Goal: Task Accomplishment & Management: Use online tool/utility

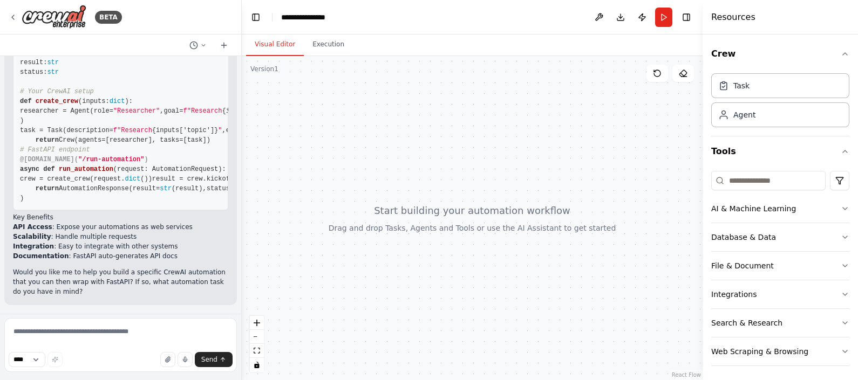
click at [435, 134] on div at bounding box center [472, 218] width 461 height 324
click at [770, 181] on input at bounding box center [768, 180] width 114 height 19
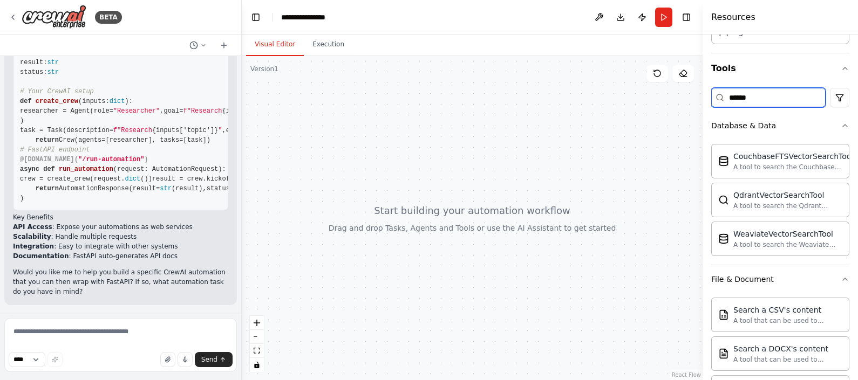
scroll to position [79, 0]
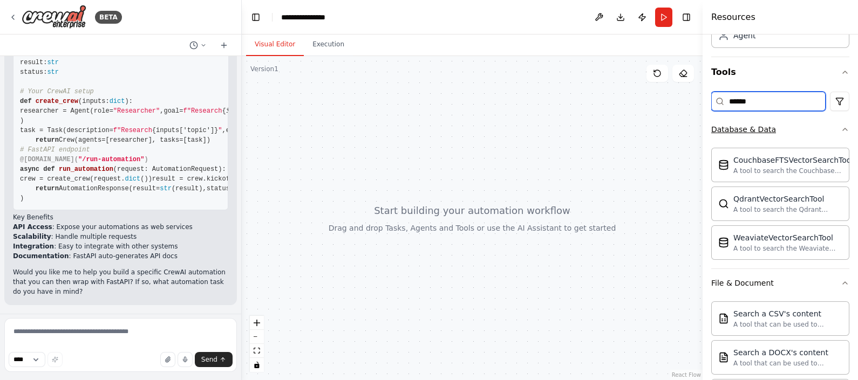
type input "******"
click at [840, 132] on icon "button" at bounding box center [844, 129] width 9 height 9
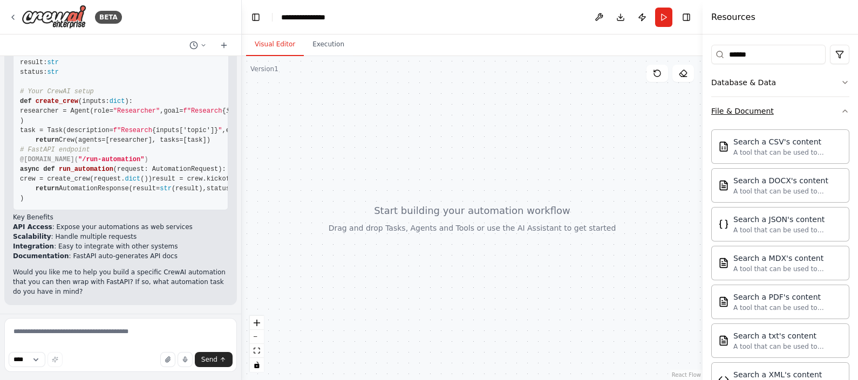
scroll to position [125, 0]
click at [812, 112] on button "File & Document" at bounding box center [780, 112] width 138 height 28
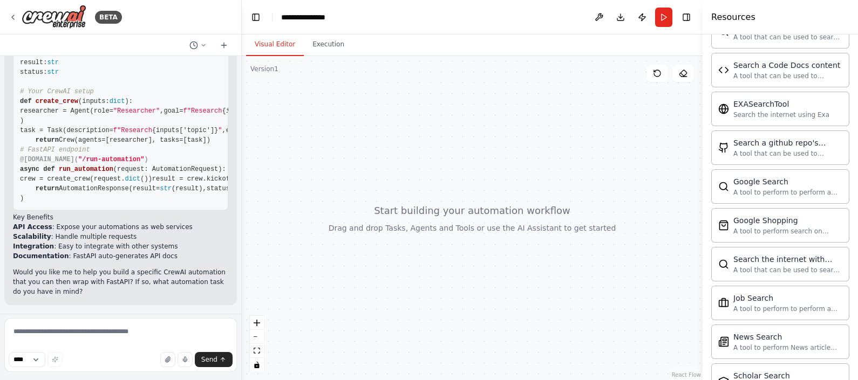
scroll to position [284, 0]
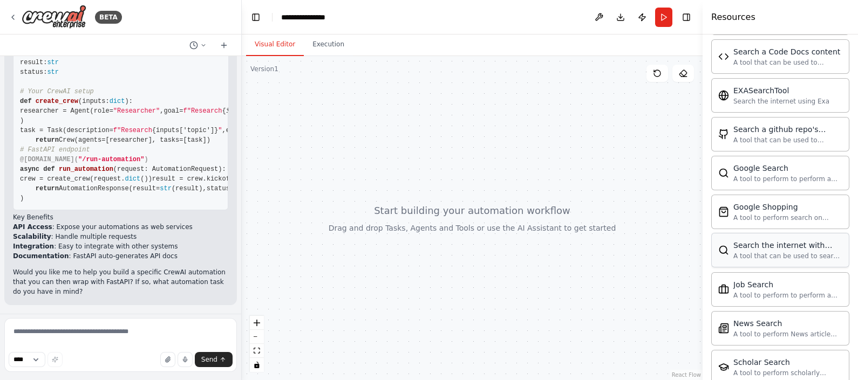
click at [763, 253] on div "A tool that can be used to search the internet with a search_query. Supports di…" at bounding box center [787, 256] width 109 height 9
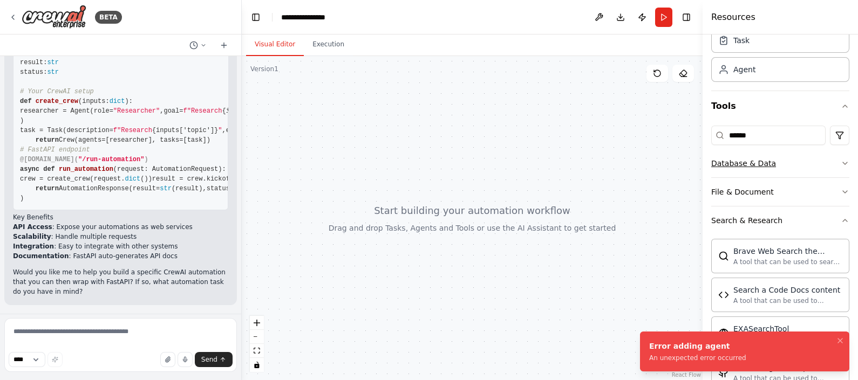
scroll to position [0, 0]
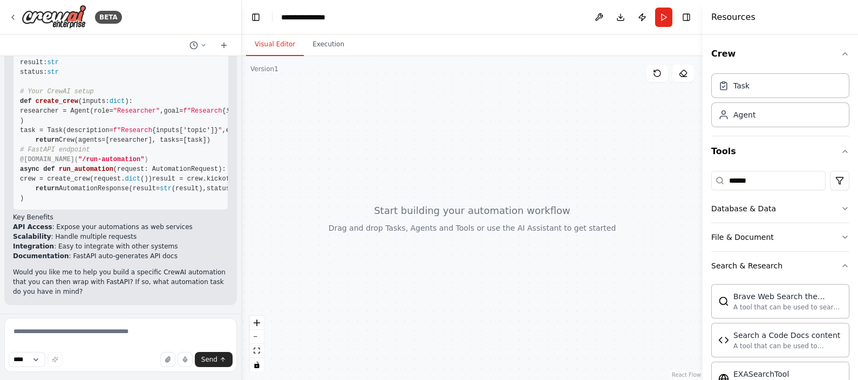
click at [458, 167] on div at bounding box center [472, 218] width 461 height 324
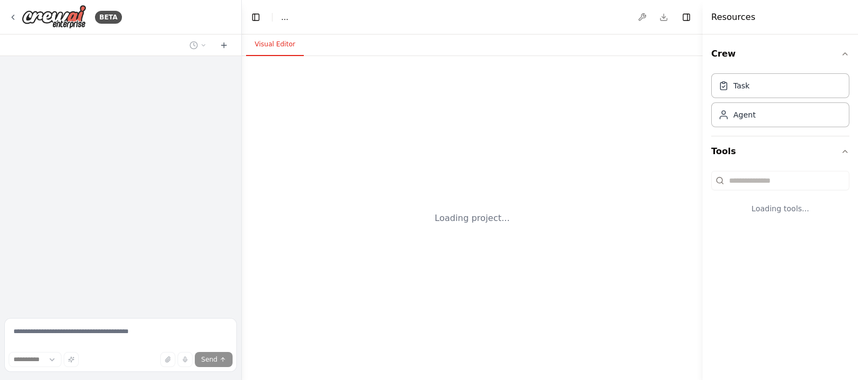
select select "****"
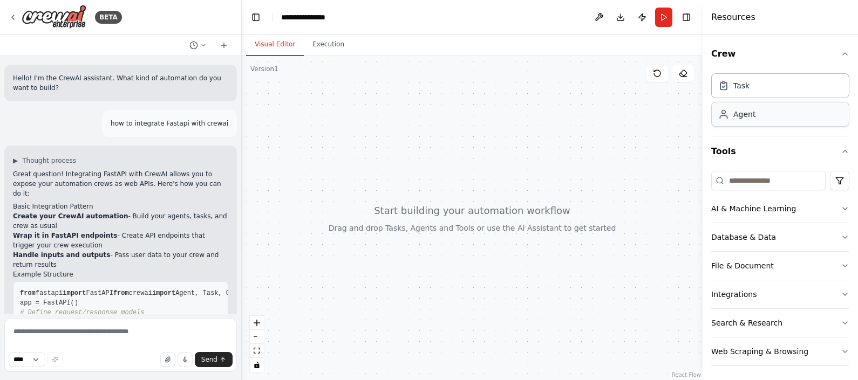
scroll to position [493, 0]
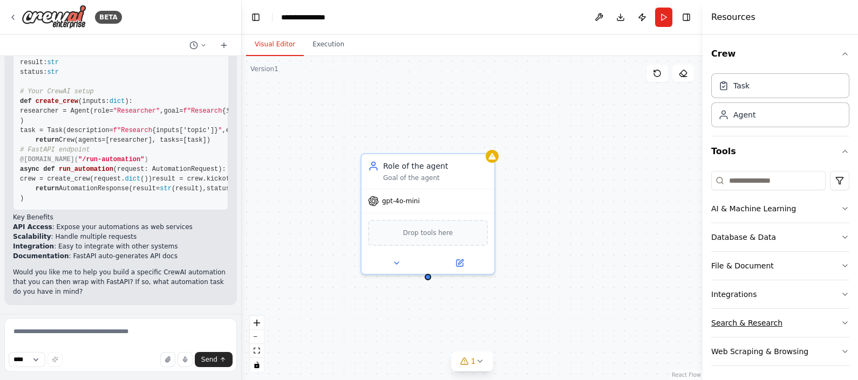
click at [840, 324] on icon "button" at bounding box center [844, 323] width 9 height 9
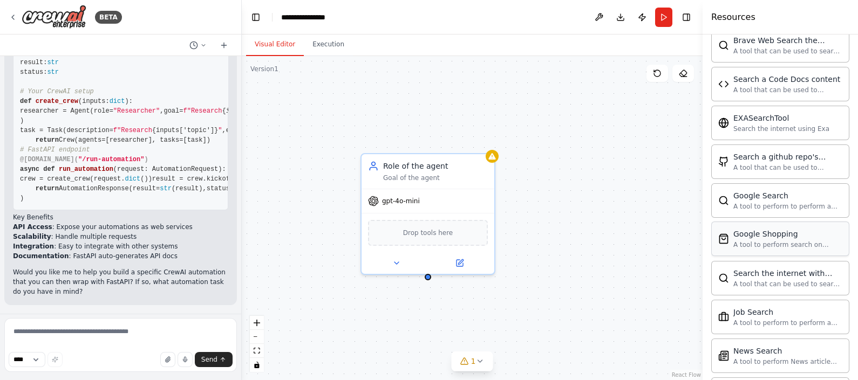
scroll to position [326, 0]
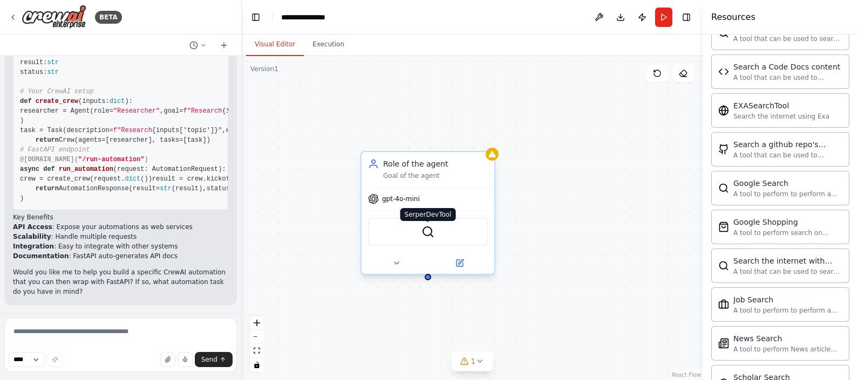
click at [430, 235] on img at bounding box center [427, 231] width 13 height 13
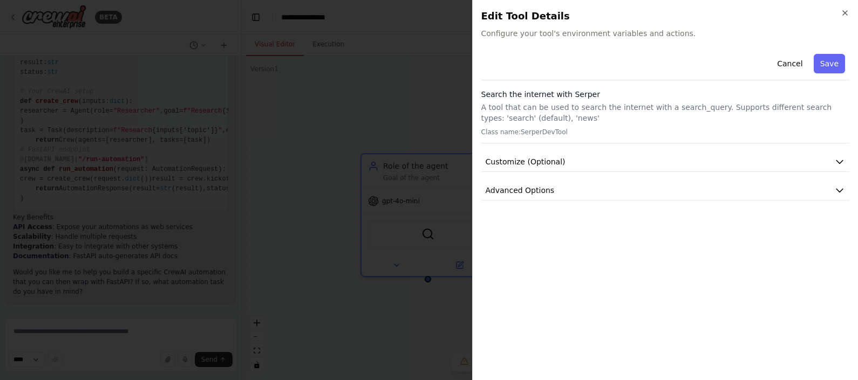
click at [537, 33] on span "Configure your tool's environment variables and actions." at bounding box center [665, 33] width 368 height 11
click at [841, 161] on icon "button" at bounding box center [839, 162] width 6 height 3
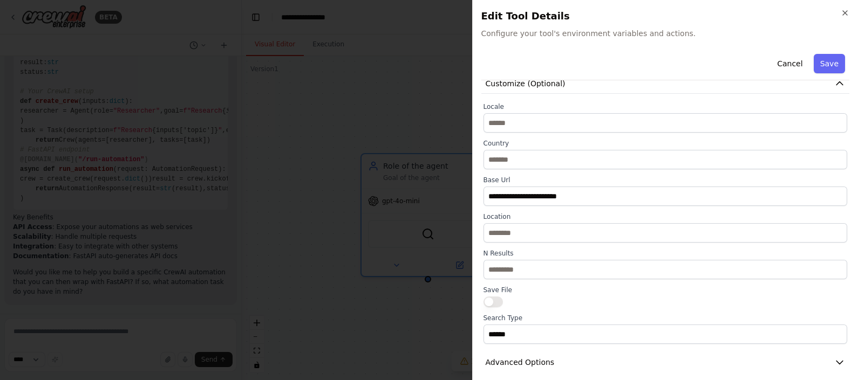
scroll to position [87, 0]
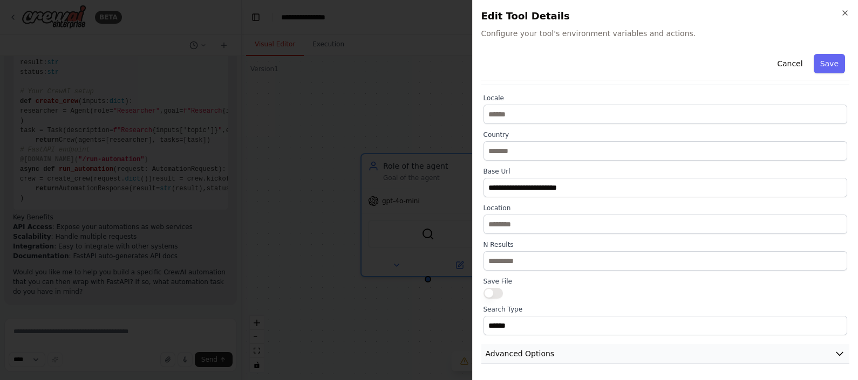
click at [691, 358] on button "Advanced Options" at bounding box center [665, 354] width 368 height 20
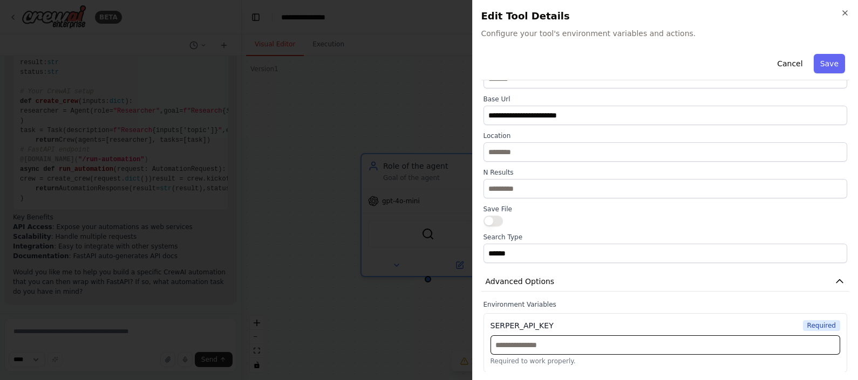
click at [642, 344] on input "text" at bounding box center [665, 344] width 350 height 19
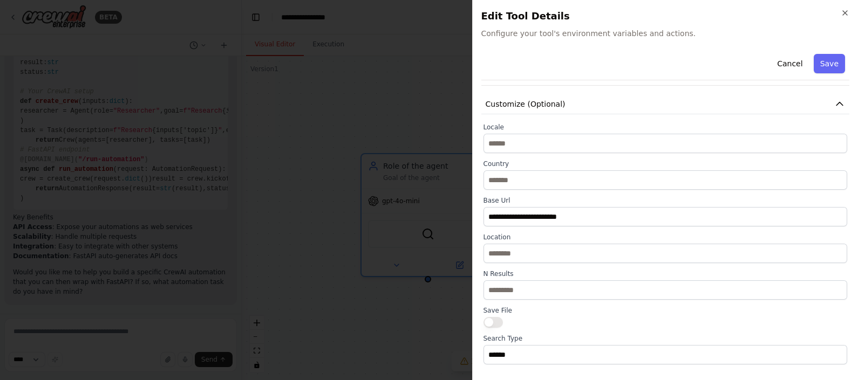
scroll to position [0, 0]
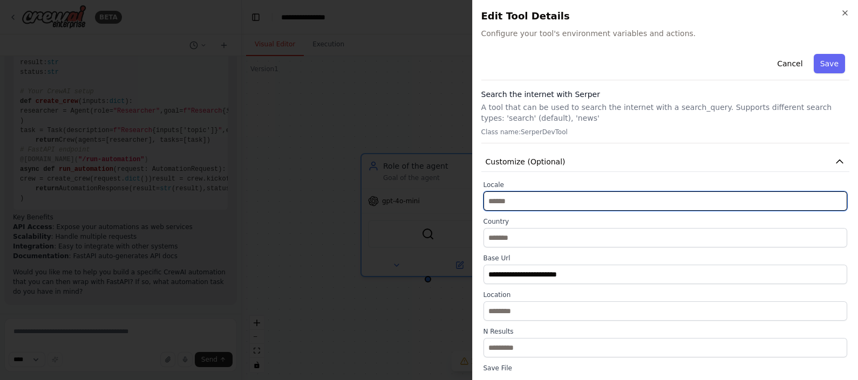
click at [564, 201] on input "text" at bounding box center [665, 200] width 364 height 19
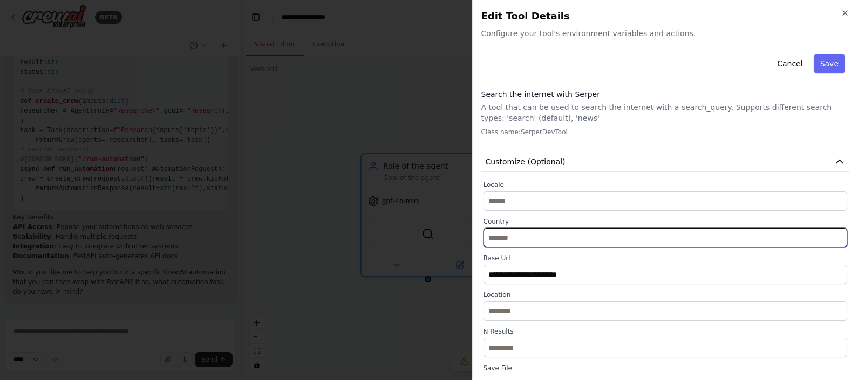
click at [553, 235] on input "text" at bounding box center [665, 237] width 364 height 19
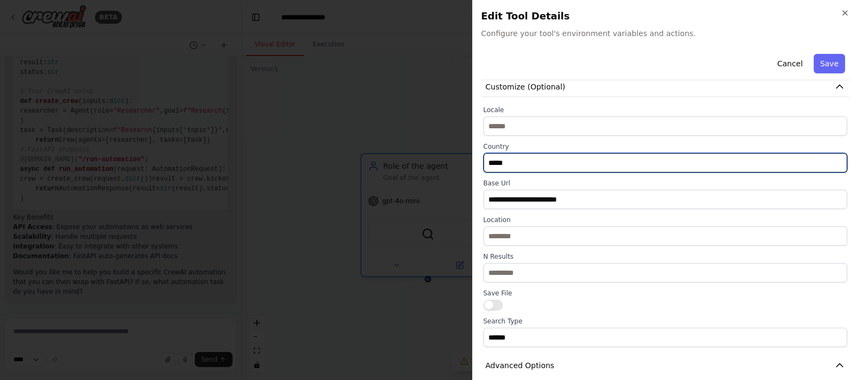
scroll to position [79, 0]
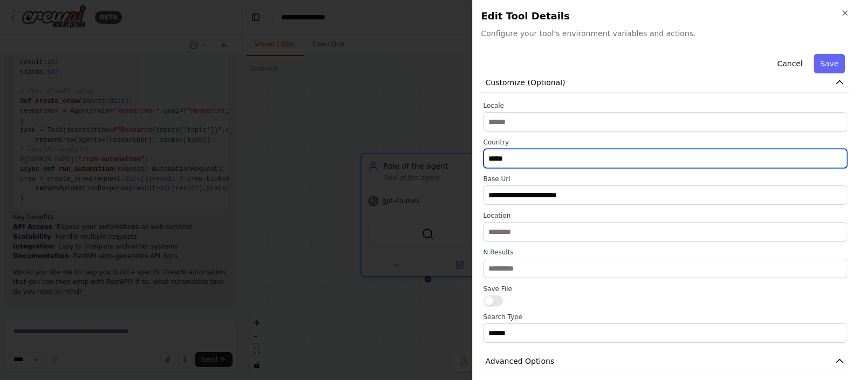
type input "*****"
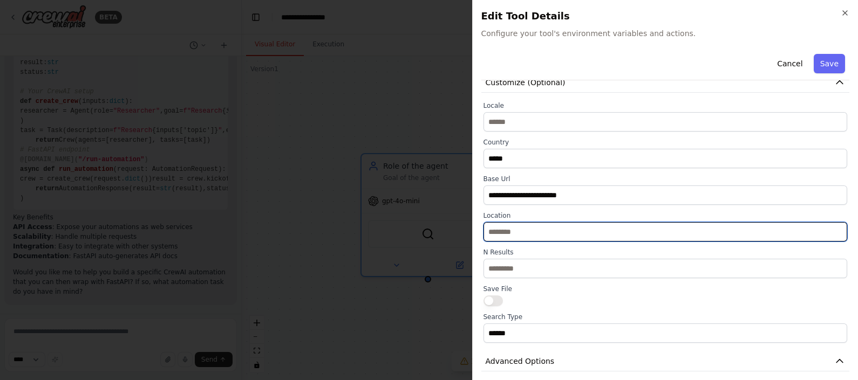
click at [531, 229] on input "text" at bounding box center [665, 231] width 364 height 19
type input "*****"
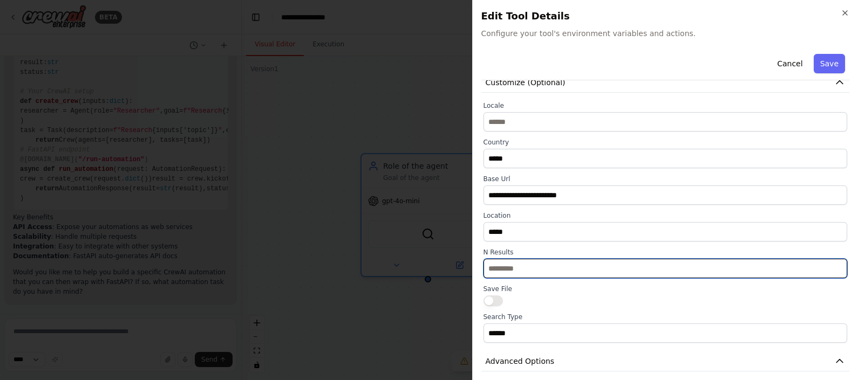
click at [828, 270] on input "***" at bounding box center [665, 268] width 364 height 19
click at [828, 264] on input "***" at bounding box center [665, 268] width 364 height 19
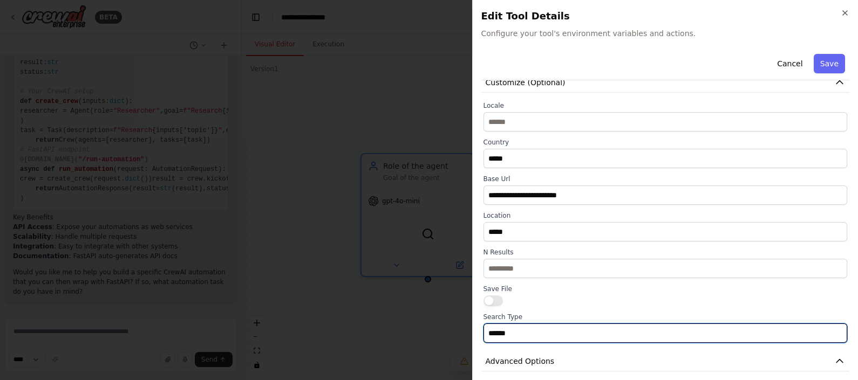
click at [617, 331] on input "******" at bounding box center [665, 333] width 364 height 19
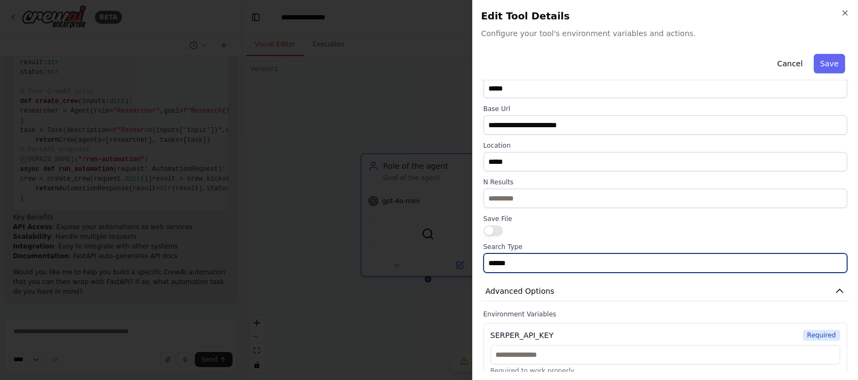
scroll to position [159, 0]
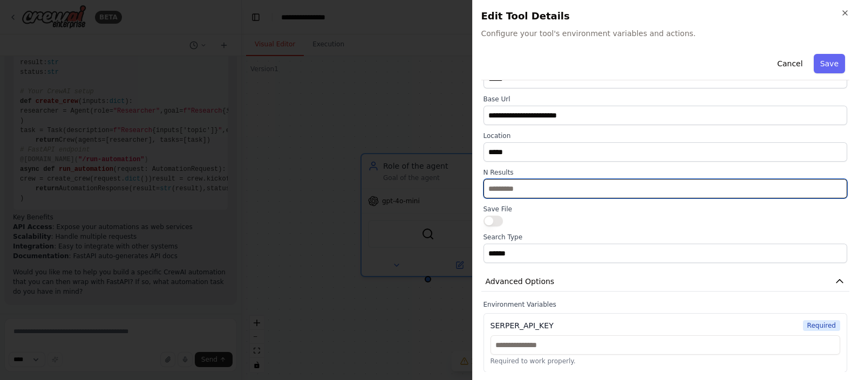
click at [568, 194] on input "**" at bounding box center [665, 188] width 364 height 19
type input "**"
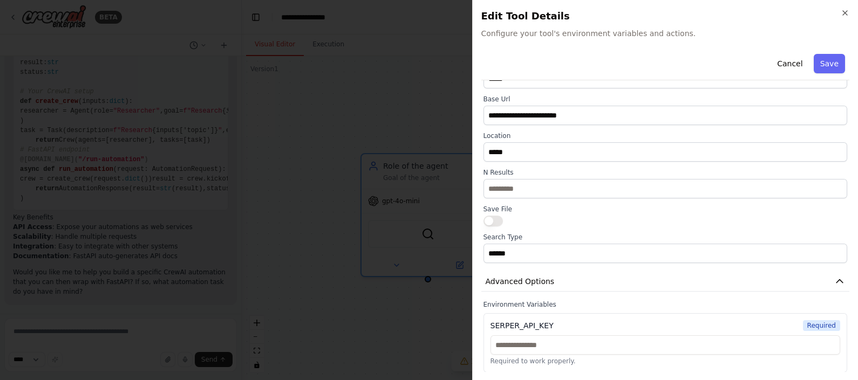
click at [569, 218] on div at bounding box center [665, 221] width 364 height 11
click at [819, 63] on button "Save" at bounding box center [828, 63] width 31 height 19
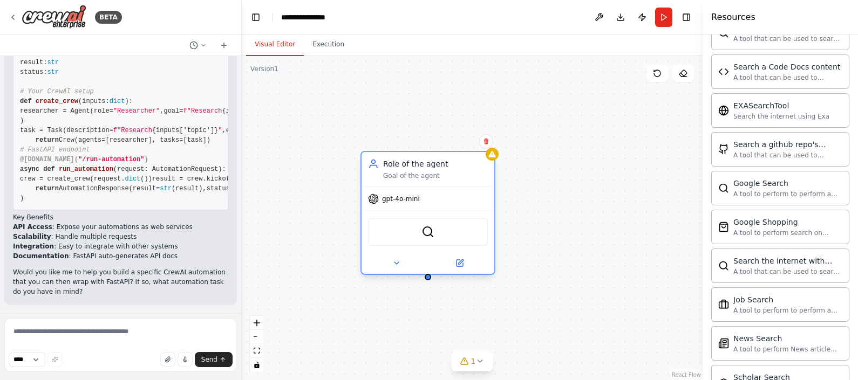
click at [440, 237] on div "SerperDevTool" at bounding box center [428, 232] width 120 height 28
click at [428, 243] on div "SerperDevTool" at bounding box center [428, 232] width 120 height 28
click at [428, 230] on img at bounding box center [427, 231] width 13 height 13
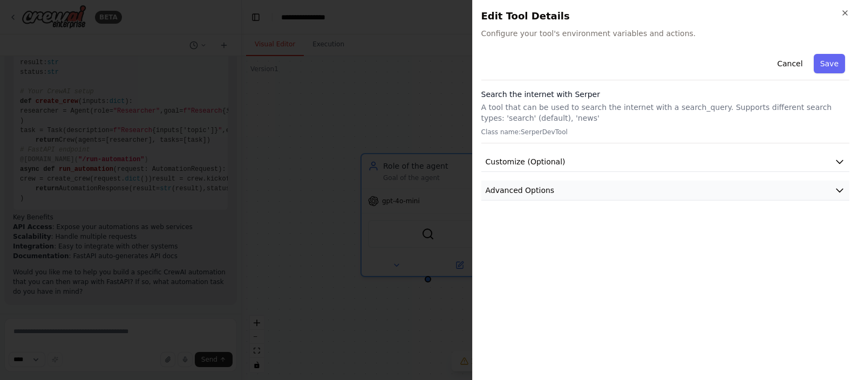
click at [599, 194] on button "Advanced Options" at bounding box center [665, 191] width 368 height 20
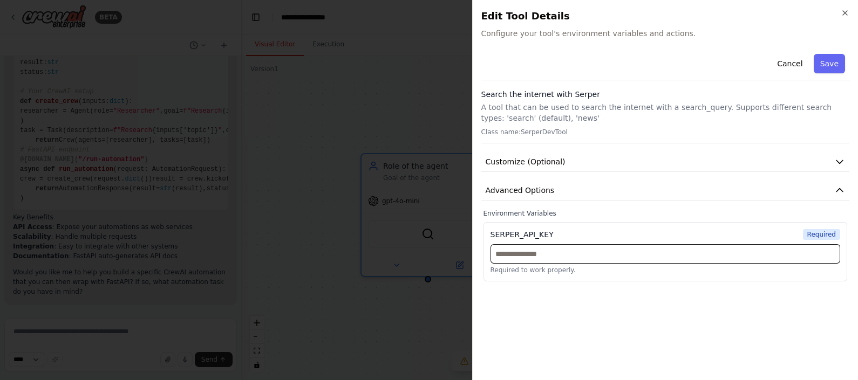
click at [587, 251] on input "text" at bounding box center [665, 253] width 350 height 19
paste input "**********"
type input "**********"
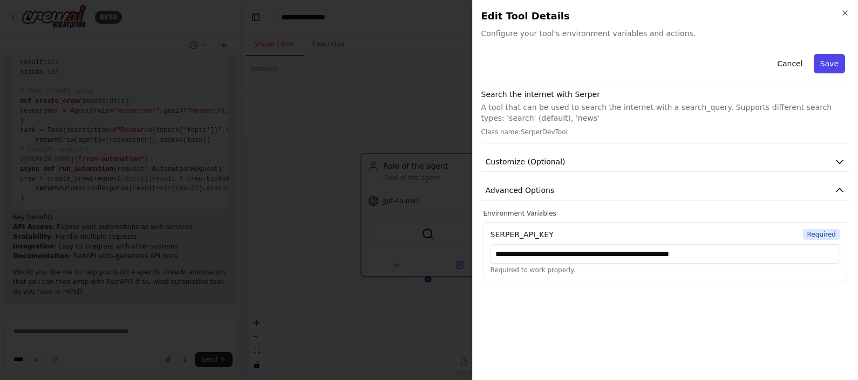
click at [825, 64] on button "Save" at bounding box center [828, 63] width 31 height 19
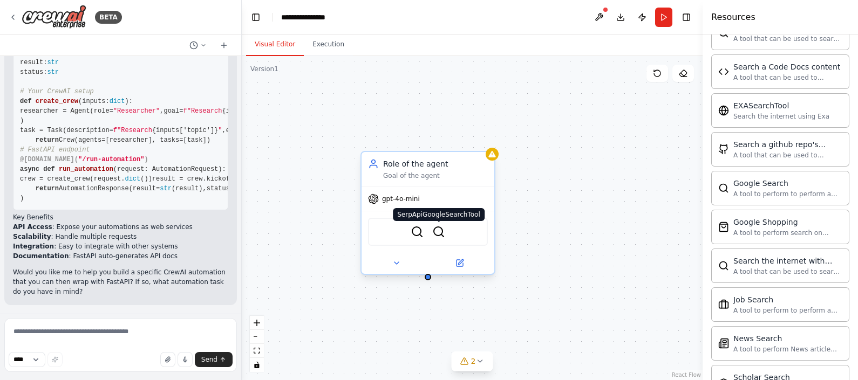
click at [438, 230] on img at bounding box center [438, 231] width 13 height 13
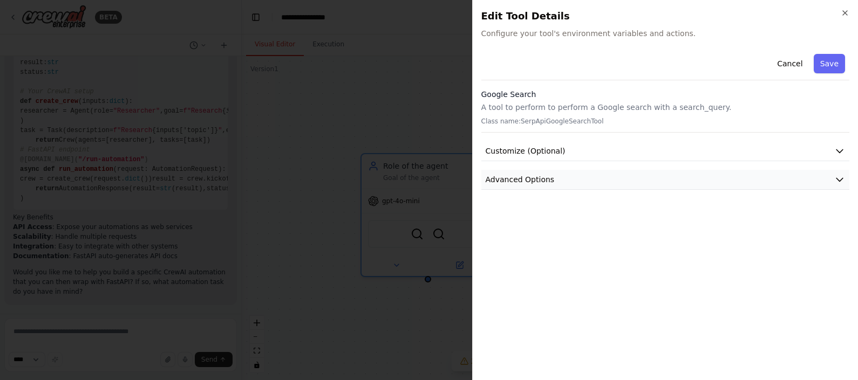
click at [546, 183] on span "Advanced Options" at bounding box center [519, 179] width 69 height 11
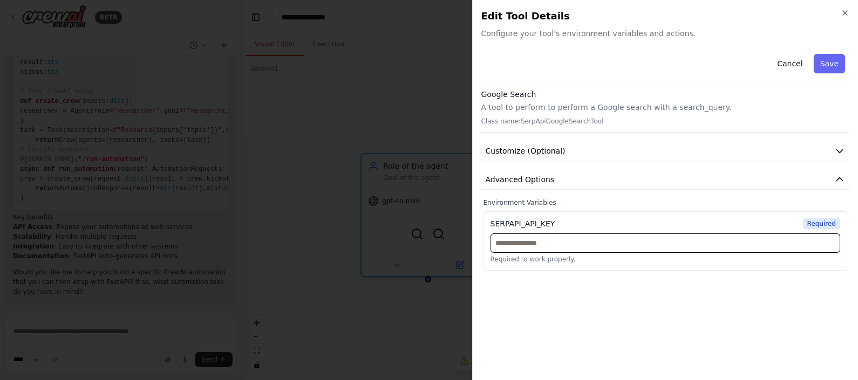
click at [553, 243] on input "text" at bounding box center [665, 243] width 350 height 19
paste input "**********"
type input "**********"
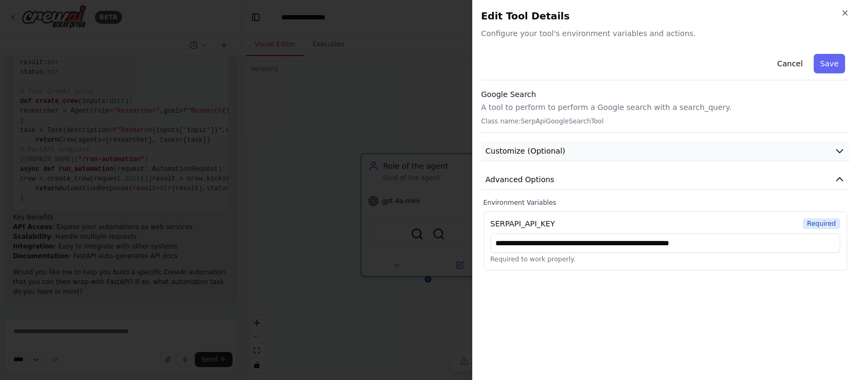
click at [705, 159] on button "Customize (Optional)" at bounding box center [665, 151] width 368 height 20
click at [705, 148] on button "Customize (Optional)" at bounding box center [665, 151] width 368 height 20
click at [696, 176] on button "Advanced Options" at bounding box center [665, 180] width 368 height 20
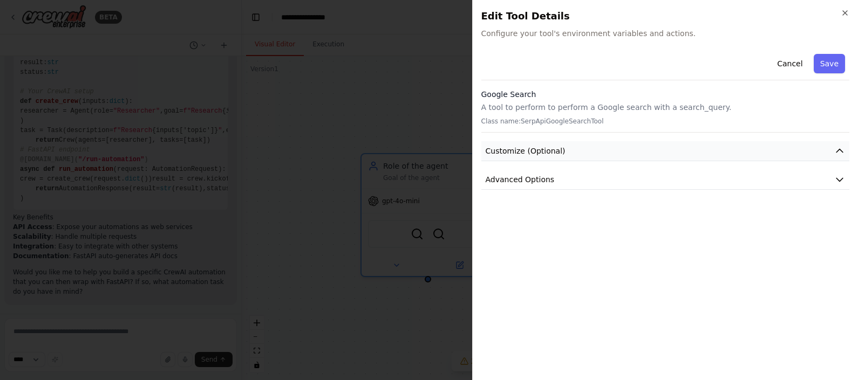
click at [686, 151] on button "Customize (Optional)" at bounding box center [665, 151] width 368 height 20
click at [615, 36] on span "Configure your tool's environment variables and actions." at bounding box center [665, 33] width 368 height 11
click at [615, 34] on span "Configure your tool's environment variables and actions." at bounding box center [665, 33] width 368 height 11
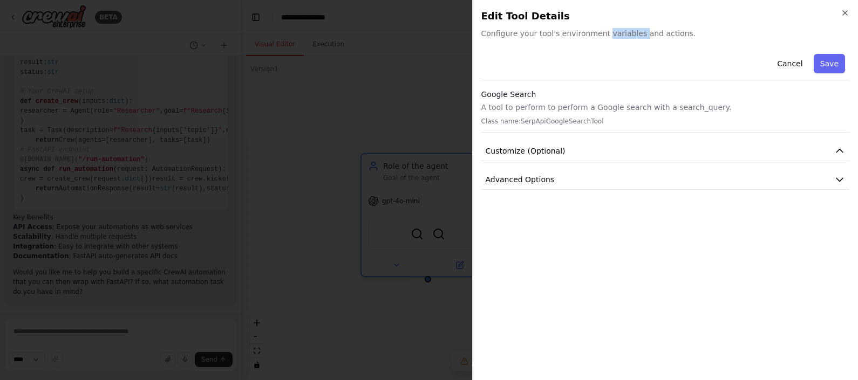
click at [615, 34] on span "Configure your tool's environment variables and actions." at bounding box center [665, 33] width 368 height 11
drag, startPoint x: 615, startPoint y: 34, endPoint x: 575, endPoint y: 66, distance: 50.6
click at [575, 66] on div "Cancel Save" at bounding box center [665, 65] width 368 height 31
click at [844, 183] on icon "button" at bounding box center [839, 179] width 11 height 11
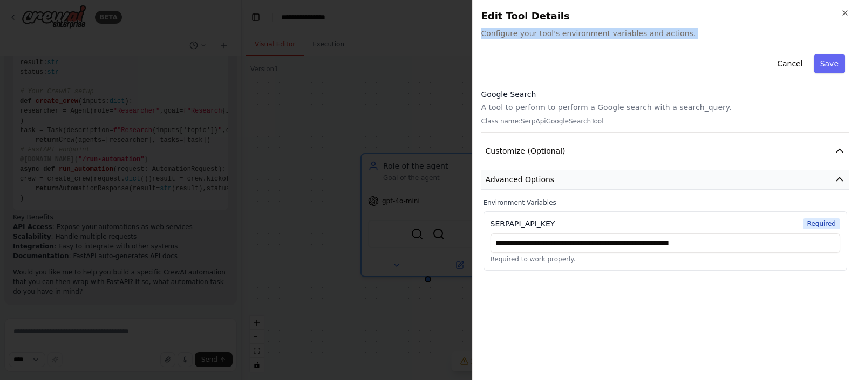
click at [844, 183] on button "Advanced Options" at bounding box center [665, 180] width 368 height 20
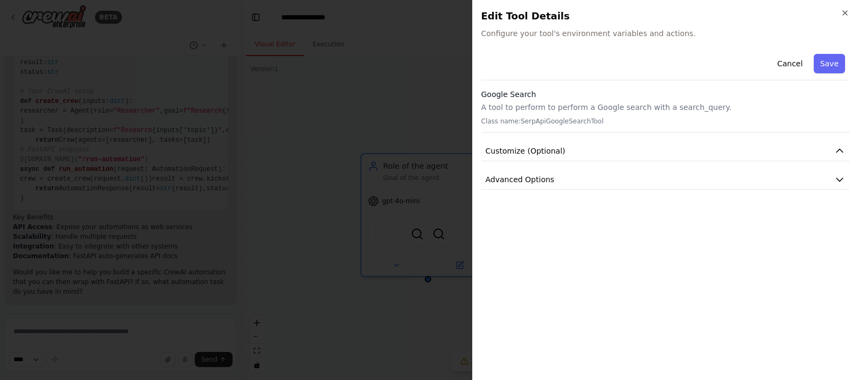
drag, startPoint x: 844, startPoint y: 183, endPoint x: 710, endPoint y: 139, distance: 140.7
click at [710, 139] on div "Cancel Save Google Search A tool to perform to perform a Google search with a s…" at bounding box center [665, 120] width 368 height 140
click at [839, 149] on icon "button" at bounding box center [839, 150] width 6 height 3
click at [839, 148] on icon "button" at bounding box center [839, 151] width 11 height 11
click at [829, 58] on button "Save" at bounding box center [828, 63] width 31 height 19
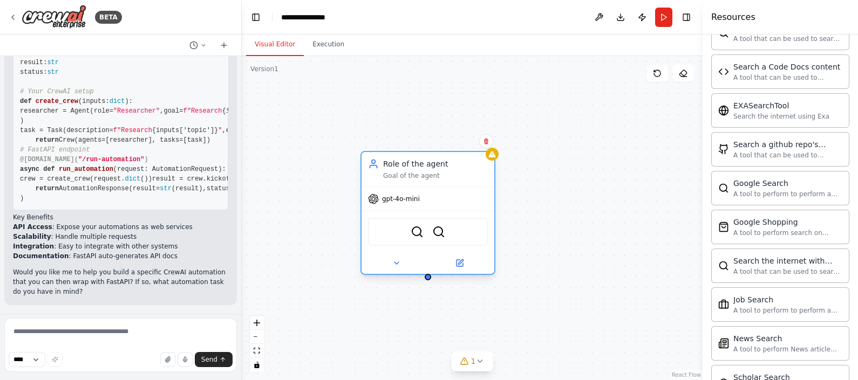
click at [461, 183] on div "Role of the agent Goal of the agent" at bounding box center [427, 169] width 133 height 35
click at [465, 264] on button at bounding box center [459, 263] width 61 height 13
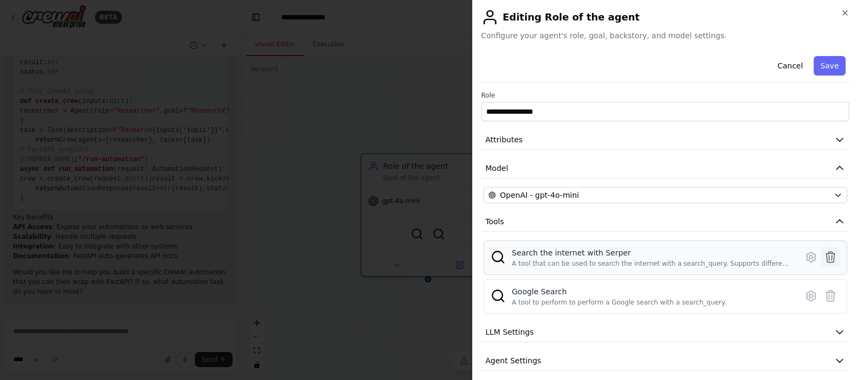
click at [824, 256] on icon at bounding box center [830, 257] width 13 height 13
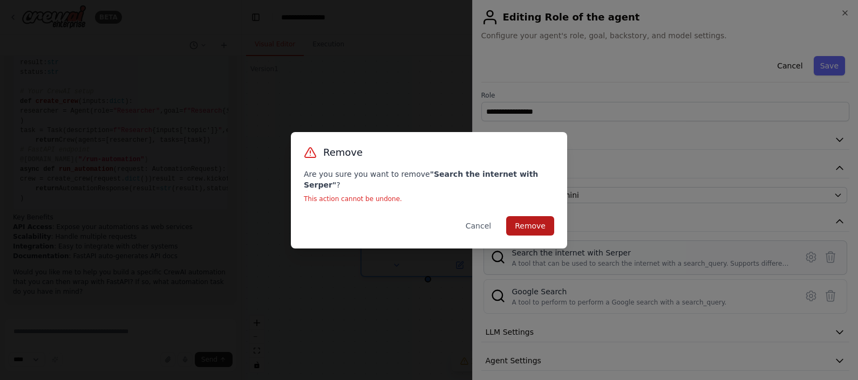
click at [526, 216] on button "Remove" at bounding box center [530, 225] width 48 height 19
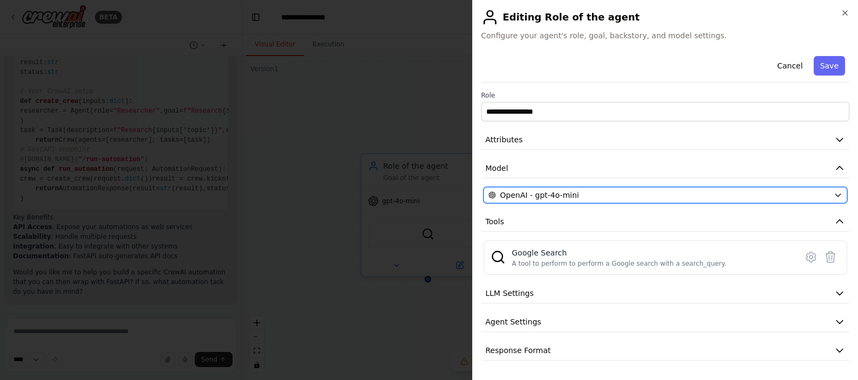
click at [708, 191] on div "OpenAI - gpt-4o-mini" at bounding box center [658, 195] width 341 height 11
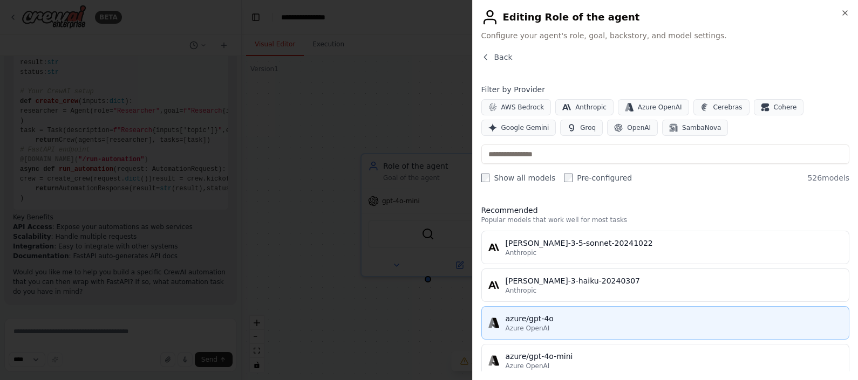
click at [547, 315] on div "azure/gpt-4o" at bounding box center [673, 318] width 337 height 11
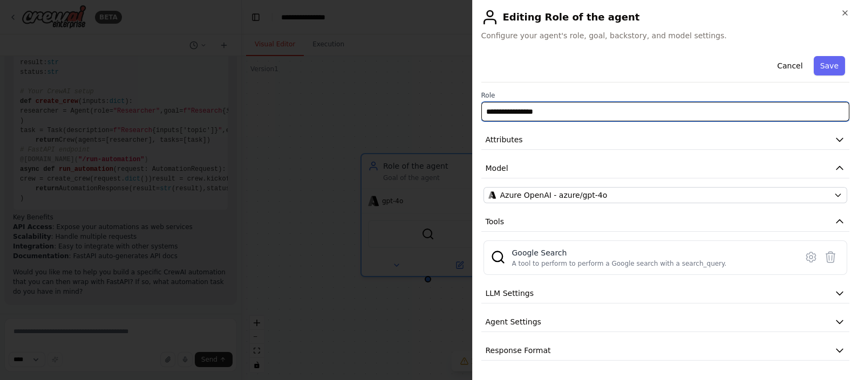
click at [550, 109] on input "**********" at bounding box center [665, 111] width 368 height 19
type input "****"
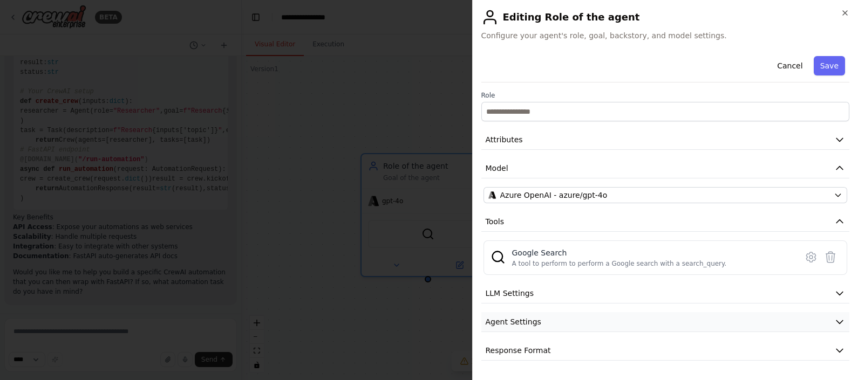
click at [579, 316] on button "Agent Settings" at bounding box center [665, 322] width 368 height 20
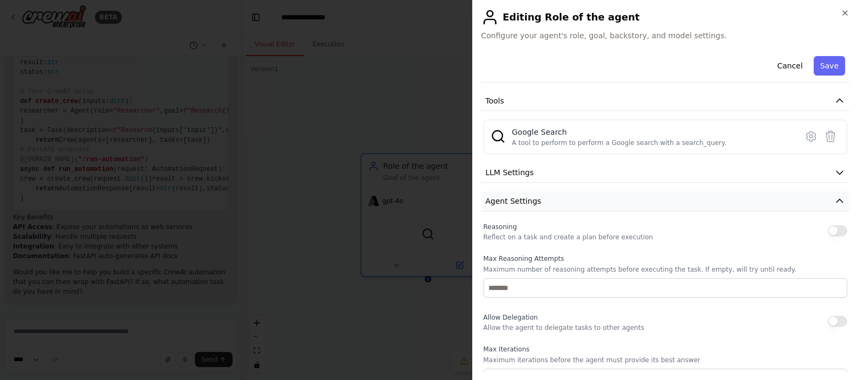
scroll to position [118, 0]
click at [556, 177] on button "LLM Settings" at bounding box center [665, 176] width 368 height 20
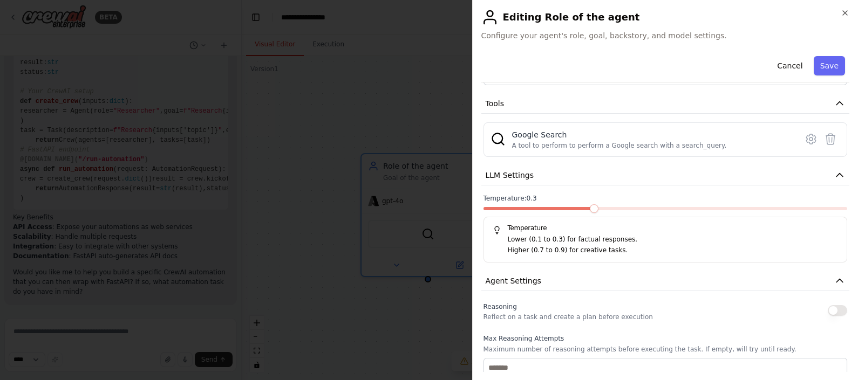
click at [578, 207] on span at bounding box center [537, 208] width 109 height 3
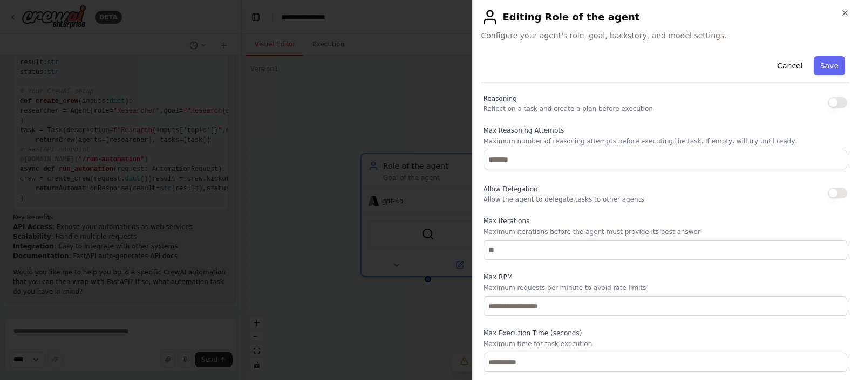
scroll to position [362, 0]
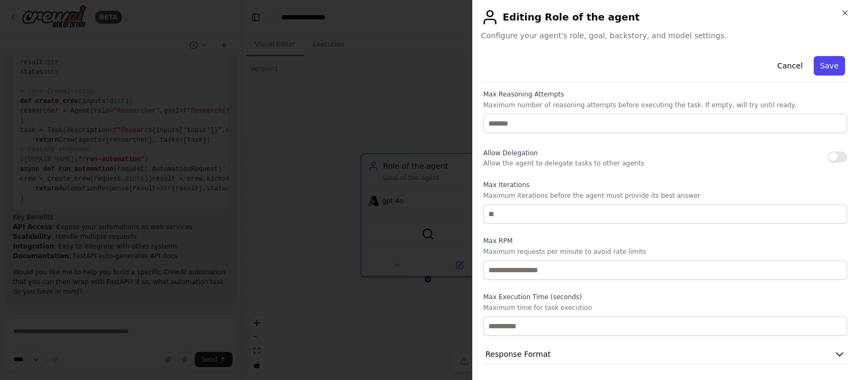
click at [814, 67] on button "Save" at bounding box center [828, 65] width 31 height 19
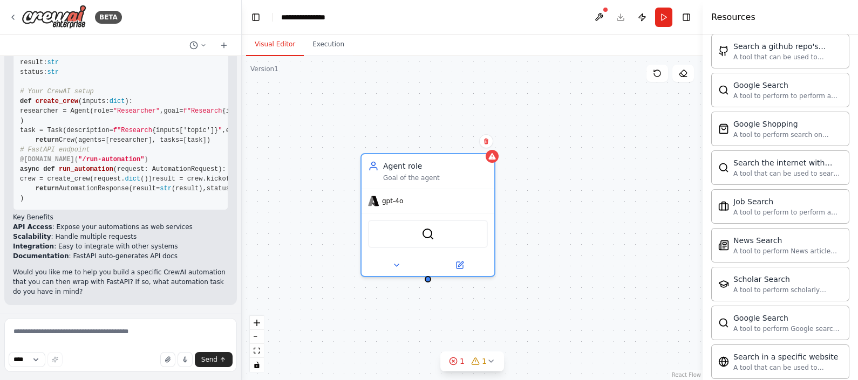
scroll to position [551, 0]
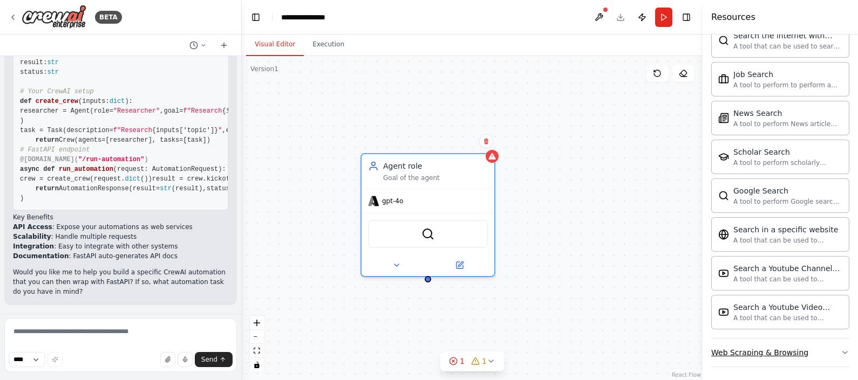
click at [842, 352] on icon "button" at bounding box center [844, 353] width 4 height 2
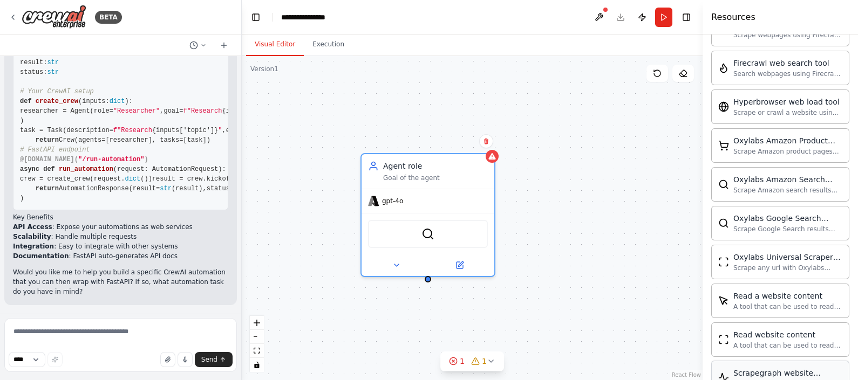
scroll to position [983, 0]
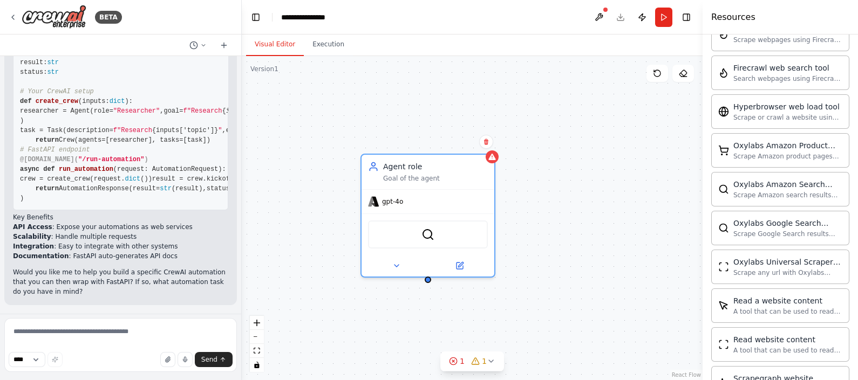
drag, startPoint x: 748, startPoint y: 228, endPoint x: 655, endPoint y: 264, distance: 98.9
click at [655, 264] on div "Agent role Goal of the agent gpt-4o SerpApiGoogleSearchTool" at bounding box center [472, 218] width 461 height 324
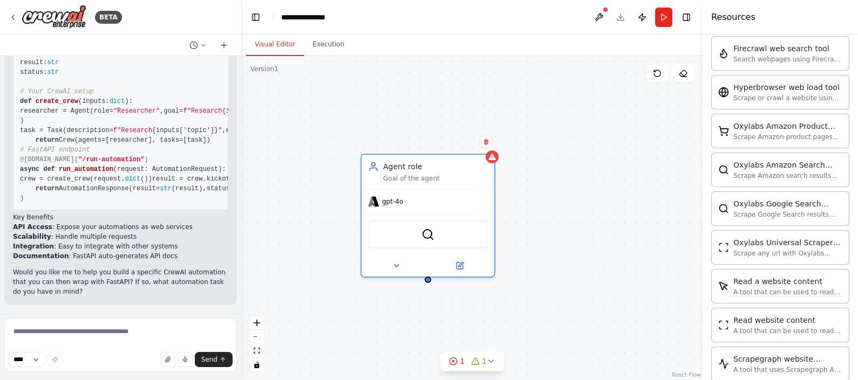
scroll to position [1004, 0]
